Goal: Find specific page/section: Find specific page/section

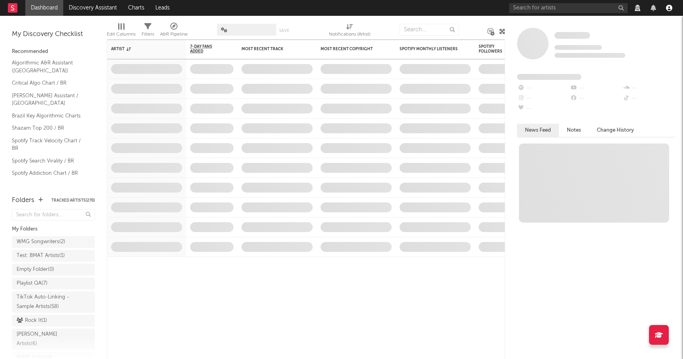
click at [670, 8] on icon "button" at bounding box center [669, 8] width 6 height 6
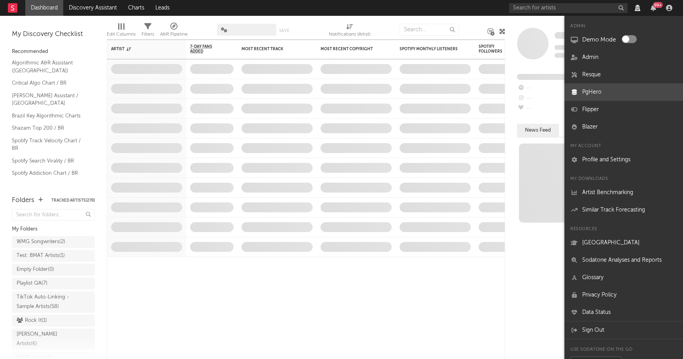
click at [590, 92] on link "PgHero" at bounding box center [623, 91] width 119 height 17
